Goal: Task Accomplishment & Management: Manage account settings

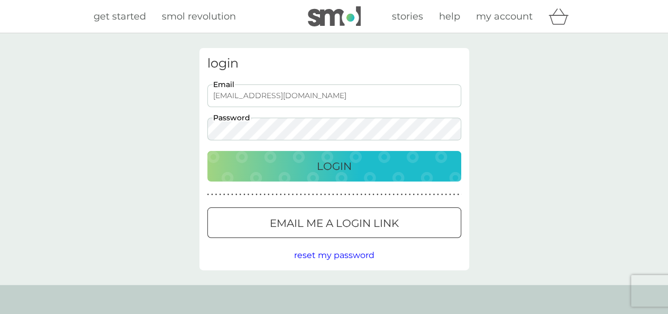
click at [329, 170] on p "Login" at bounding box center [334, 166] width 35 height 17
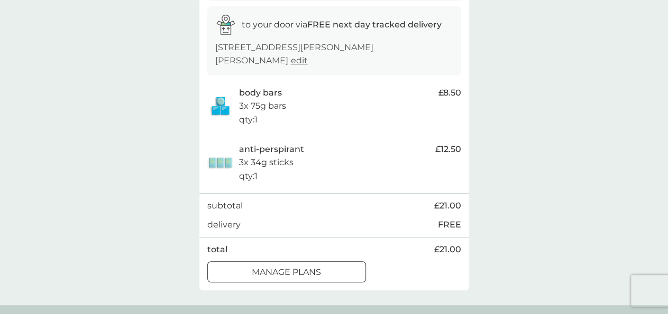
scroll to position [220, 0]
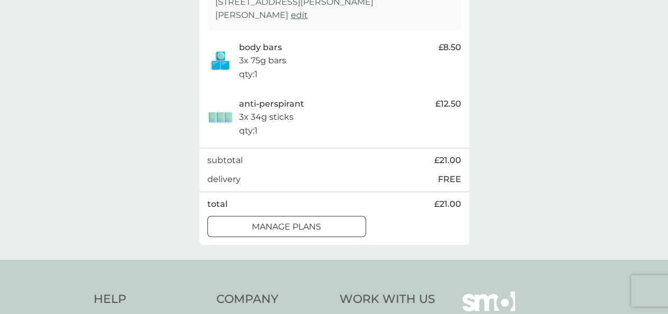
click at [338, 220] on div "manage plans" at bounding box center [287, 227] width 158 height 14
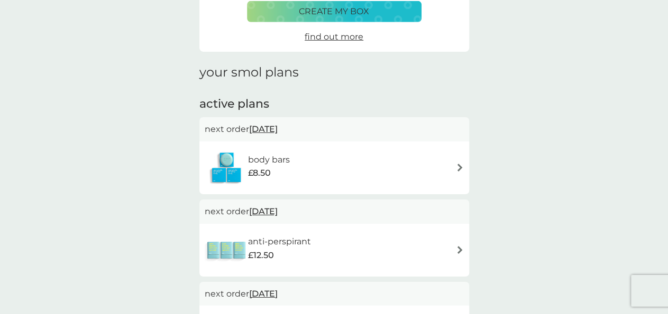
scroll to position [110, 0]
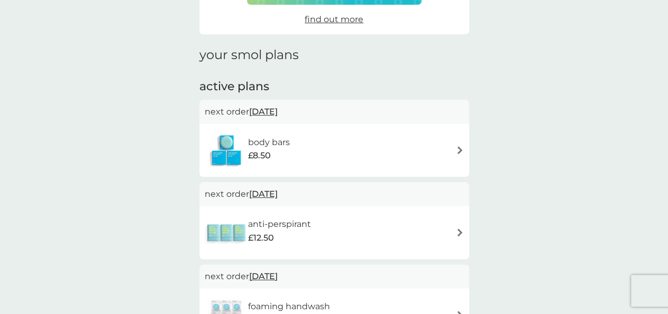
click at [416, 228] on div "anti-perspirant £12.50" at bounding box center [334, 233] width 259 height 37
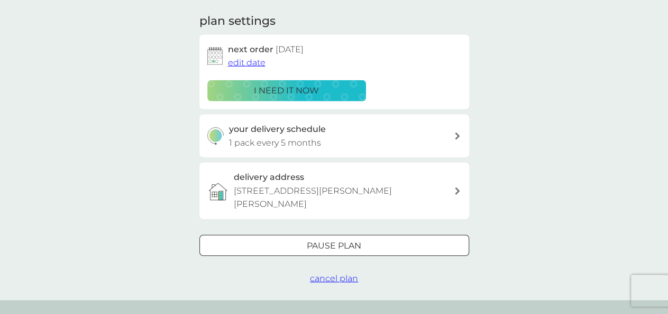
scroll to position [165, 0]
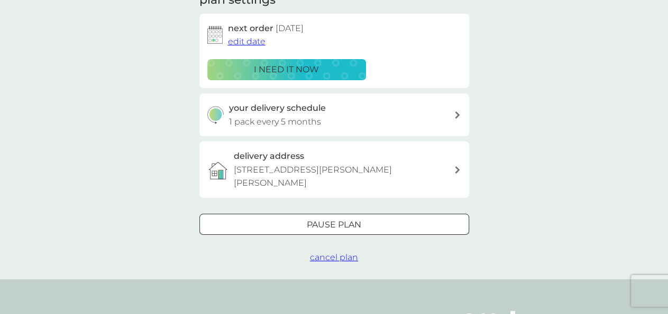
click at [348, 253] on span "cancel plan" at bounding box center [334, 258] width 48 height 10
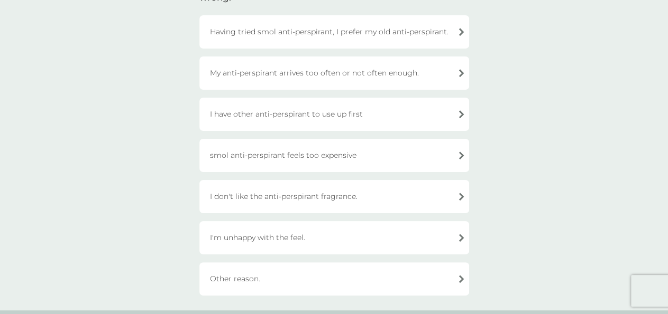
scroll to position [165, 0]
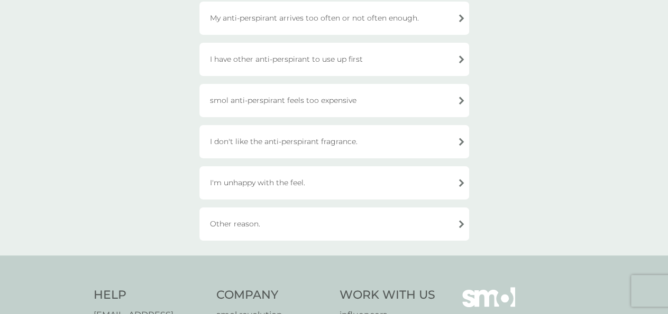
click at [439, 224] on div "Other reason." at bounding box center [334, 224] width 270 height 33
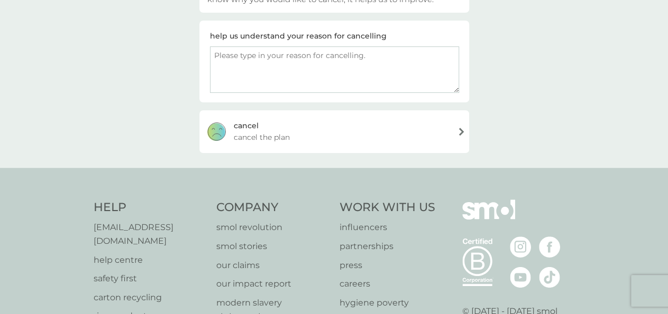
click at [233, 56] on textarea at bounding box center [334, 70] width 249 height 47
type textarea "Just realised it has aluminium in it"
click at [354, 132] on div "[PERSON_NAME] the plan" at bounding box center [334, 131] width 270 height 42
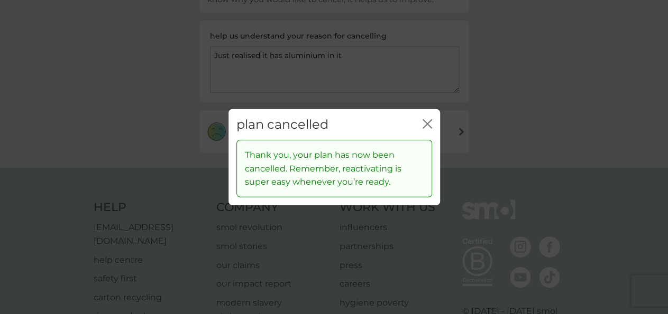
click at [430, 122] on icon "close" at bounding box center [429, 123] width 4 height 8
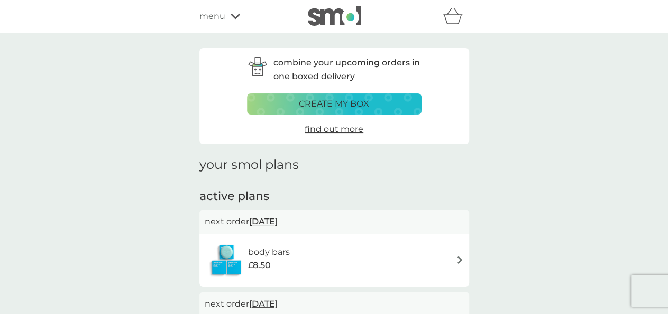
click at [215, 19] on span "menu" at bounding box center [212, 17] width 26 height 14
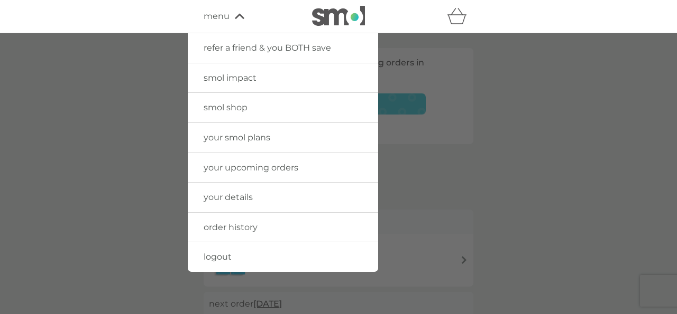
click at [249, 137] on span "your smol plans" at bounding box center [236, 138] width 67 height 10
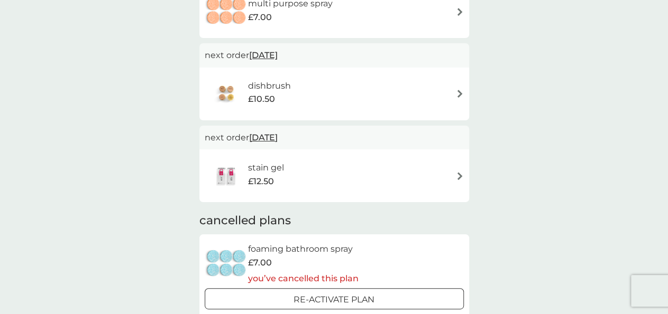
scroll to position [880, 0]
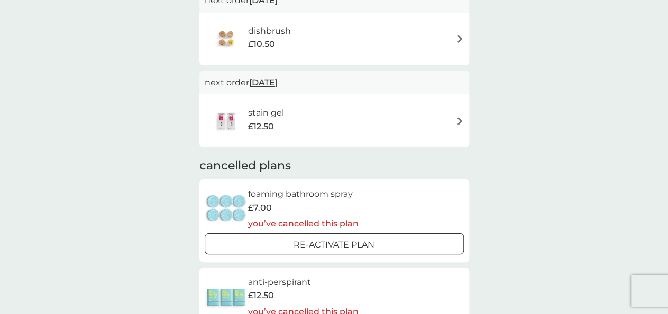
click at [358, 127] on div "stain gel £12.50" at bounding box center [334, 121] width 259 height 37
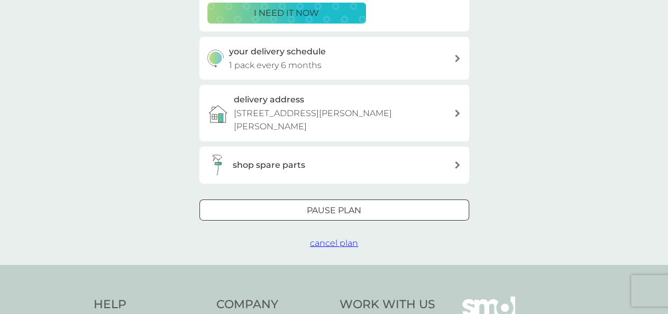
scroll to position [275, 0]
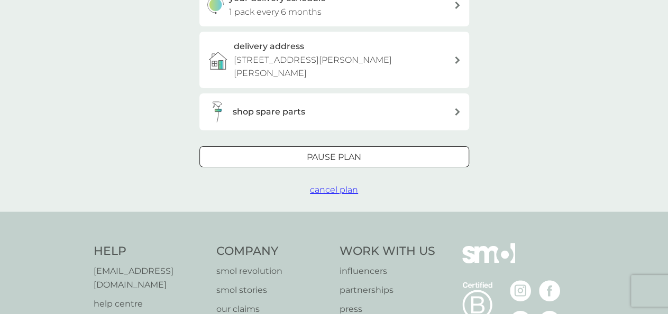
click at [335, 185] on span "cancel plan" at bounding box center [334, 190] width 48 height 10
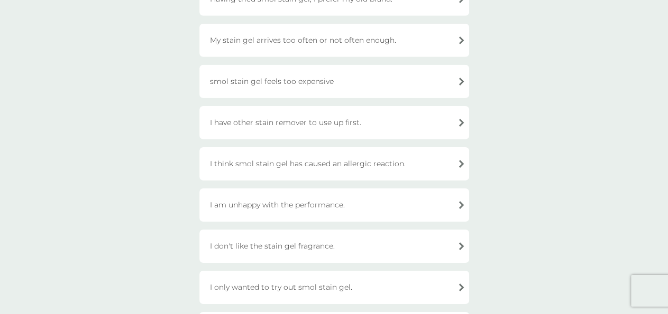
scroll to position [110, 0]
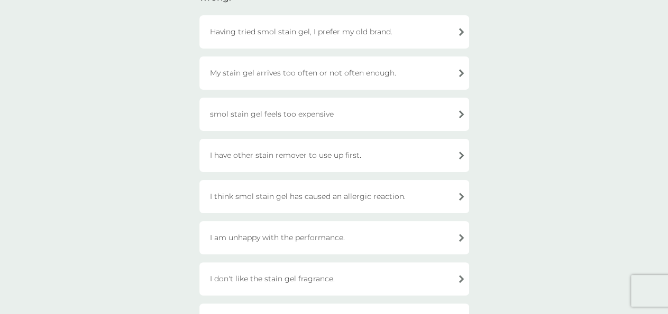
click at [356, 73] on div "My stain gel arrives too often or not often enough." at bounding box center [334, 73] width 270 height 33
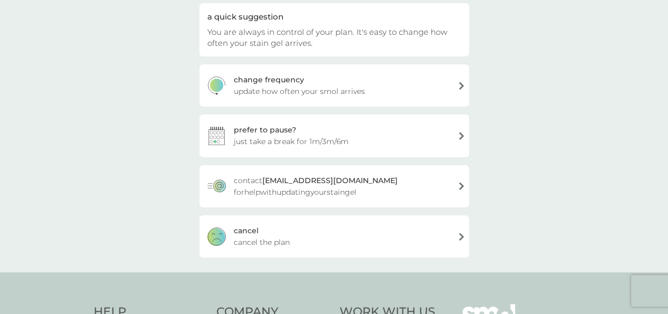
click at [240, 239] on span "cancel the plan" at bounding box center [262, 243] width 56 height 12
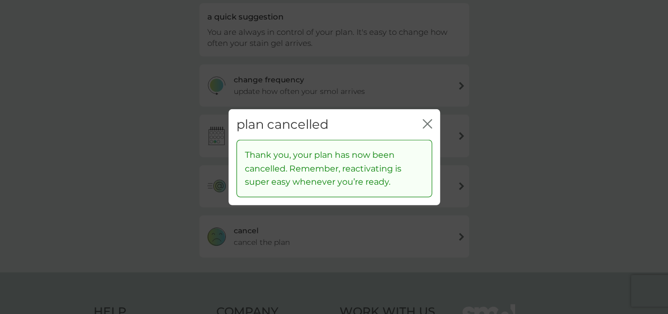
click at [423, 126] on icon "close" at bounding box center [427, 124] width 10 height 10
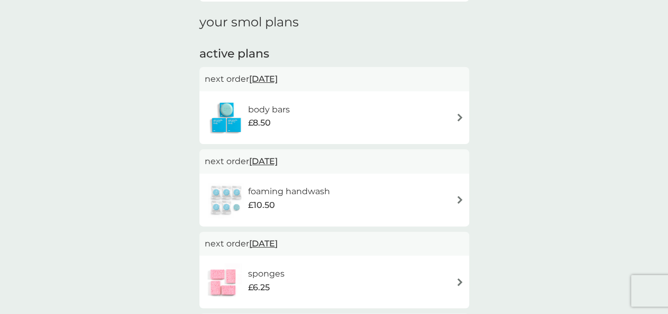
scroll to position [220, 0]
